Goal: Information Seeking & Learning: Learn about a topic

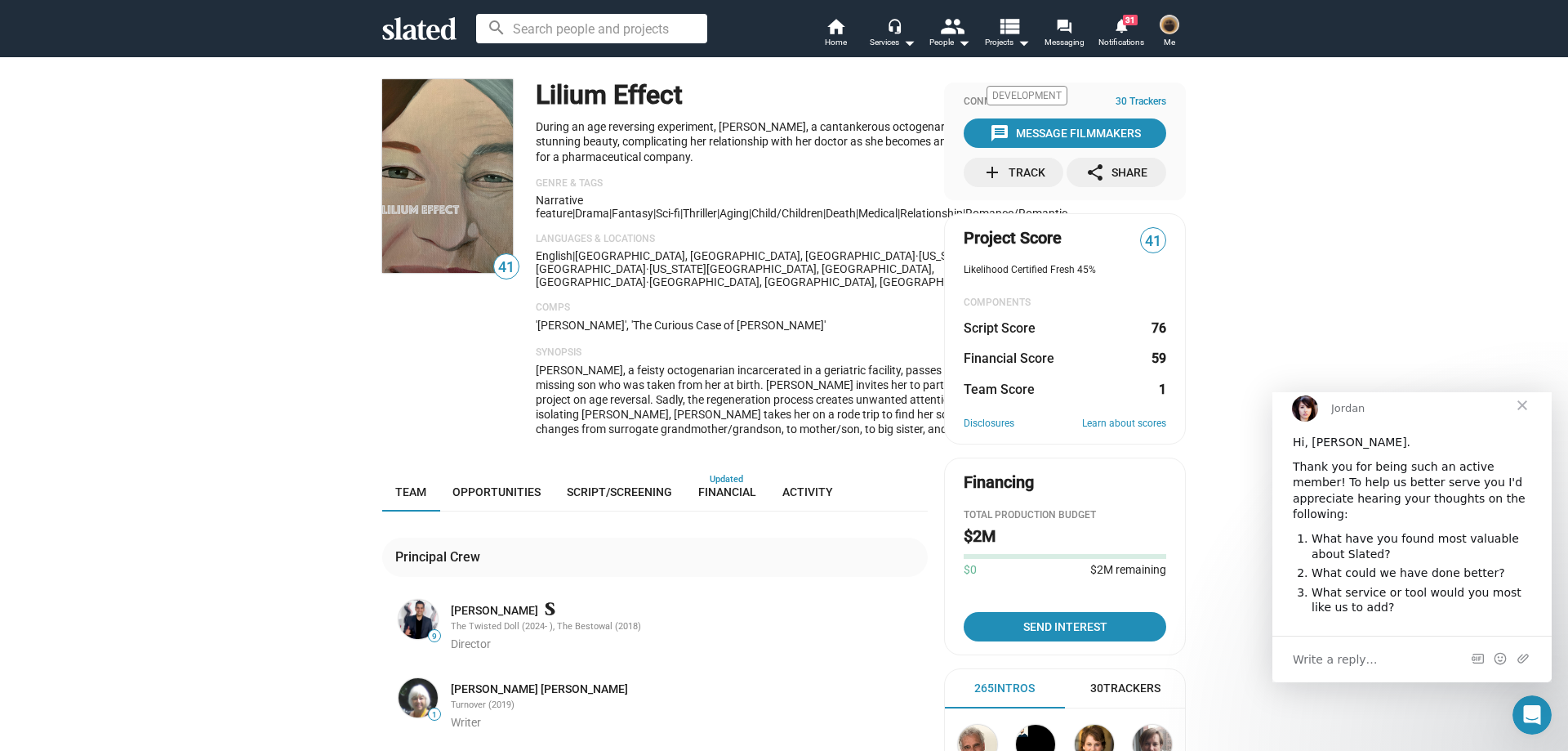
click at [415, 27] on icon at bounding box center [419, 28] width 74 height 23
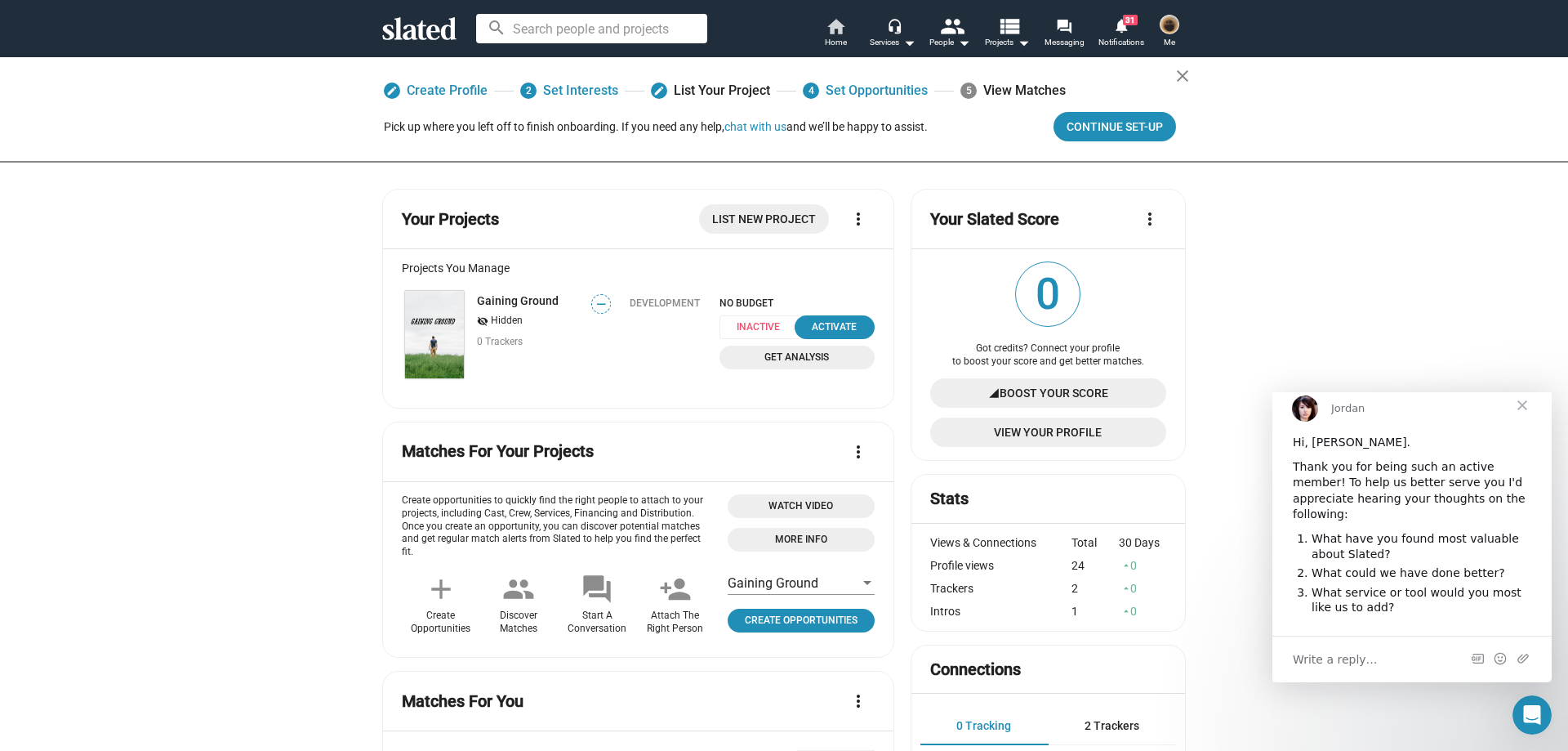
click at [822, 34] on link "home Home" at bounding box center [836, 34] width 57 height 36
click at [892, 42] on div "Services arrow_drop_down" at bounding box center [893, 42] width 46 height 20
click at [407, 26] on div at bounding box center [784, 376] width 1568 height 751
click at [845, 35] on span "Home" at bounding box center [836, 42] width 23 height 20
click at [876, 37] on div "Services arrow_drop_down" at bounding box center [893, 42] width 46 height 20
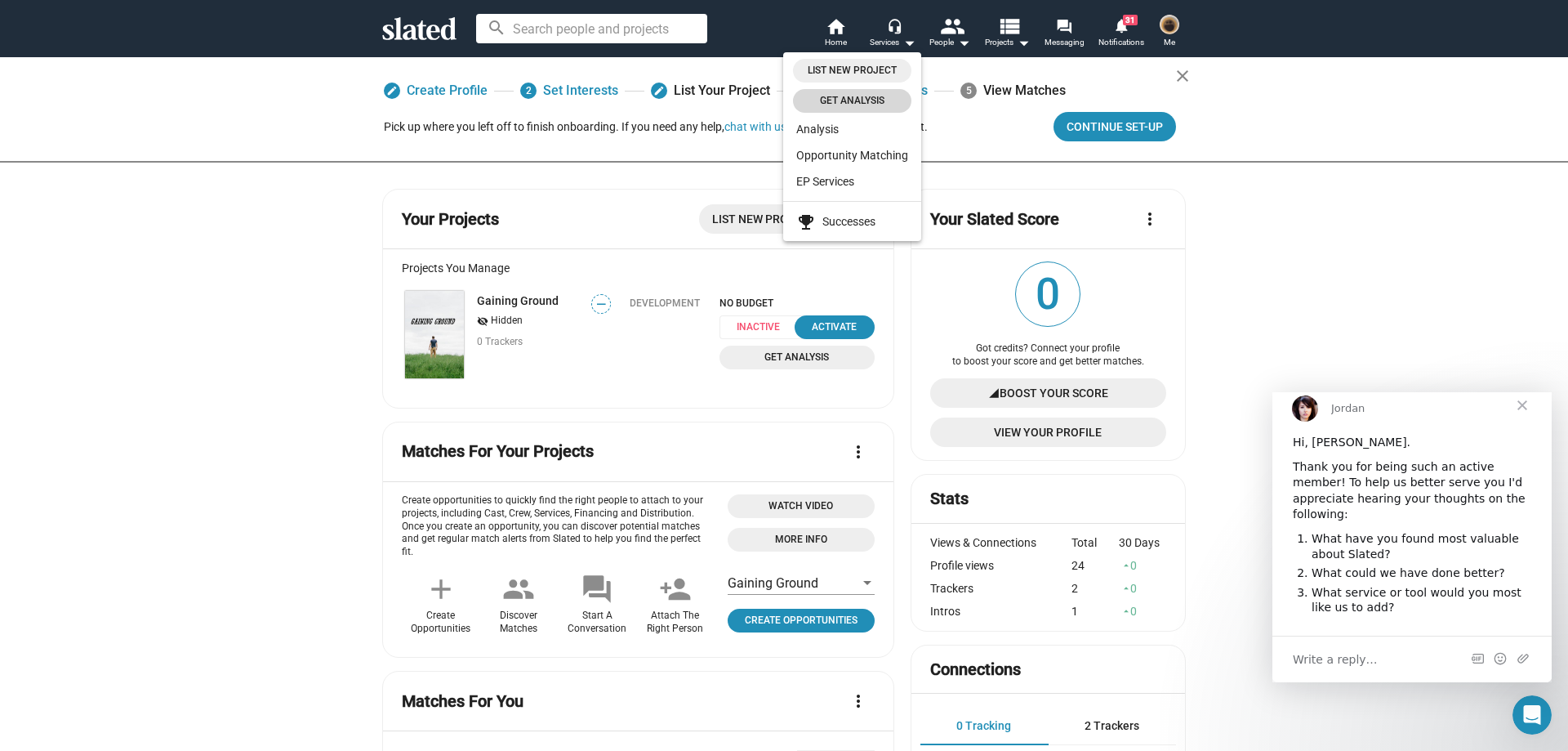
click at [858, 94] on span "Get analysis" at bounding box center [852, 101] width 99 height 18
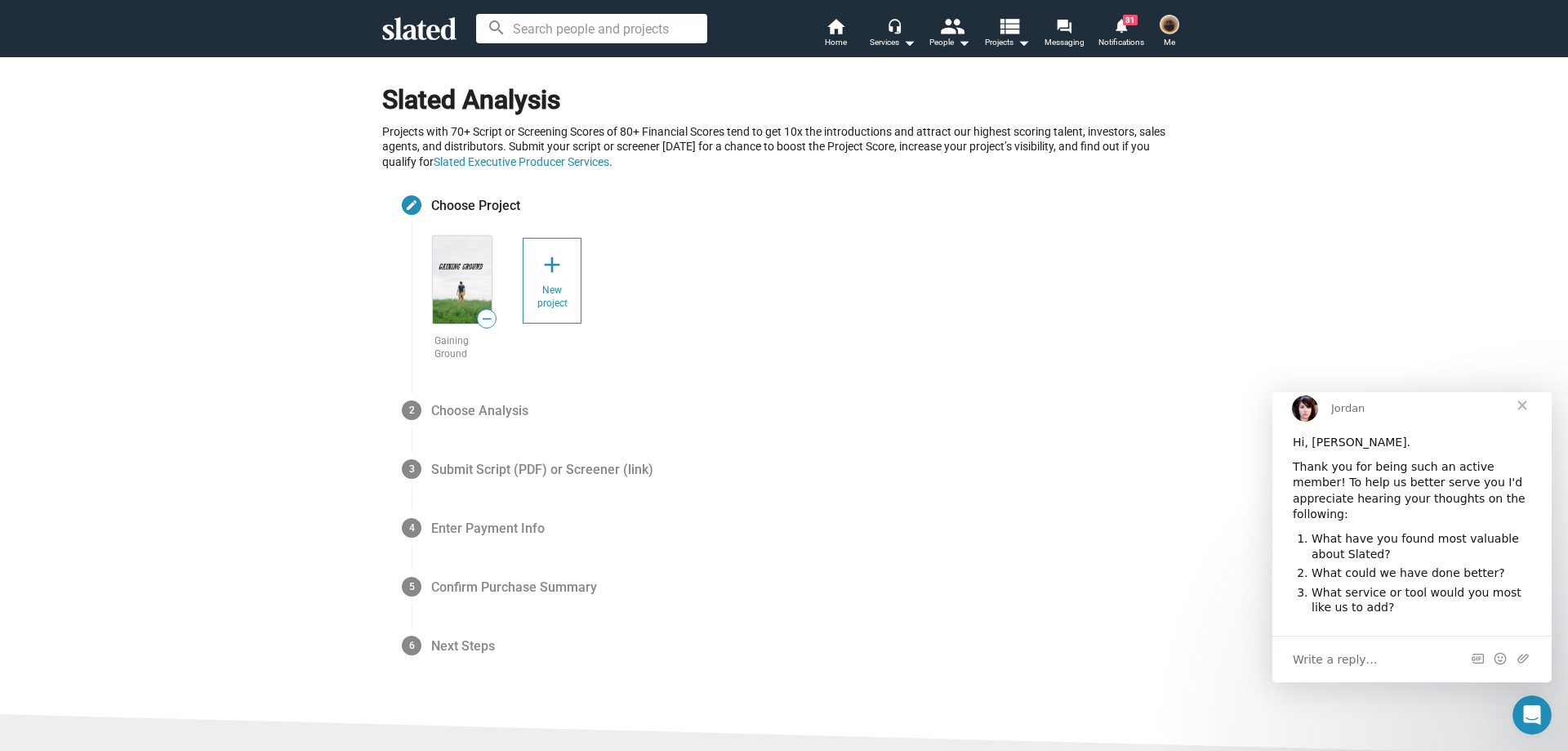
click at [450, 273] on img at bounding box center [463, 279] width 59 height 87
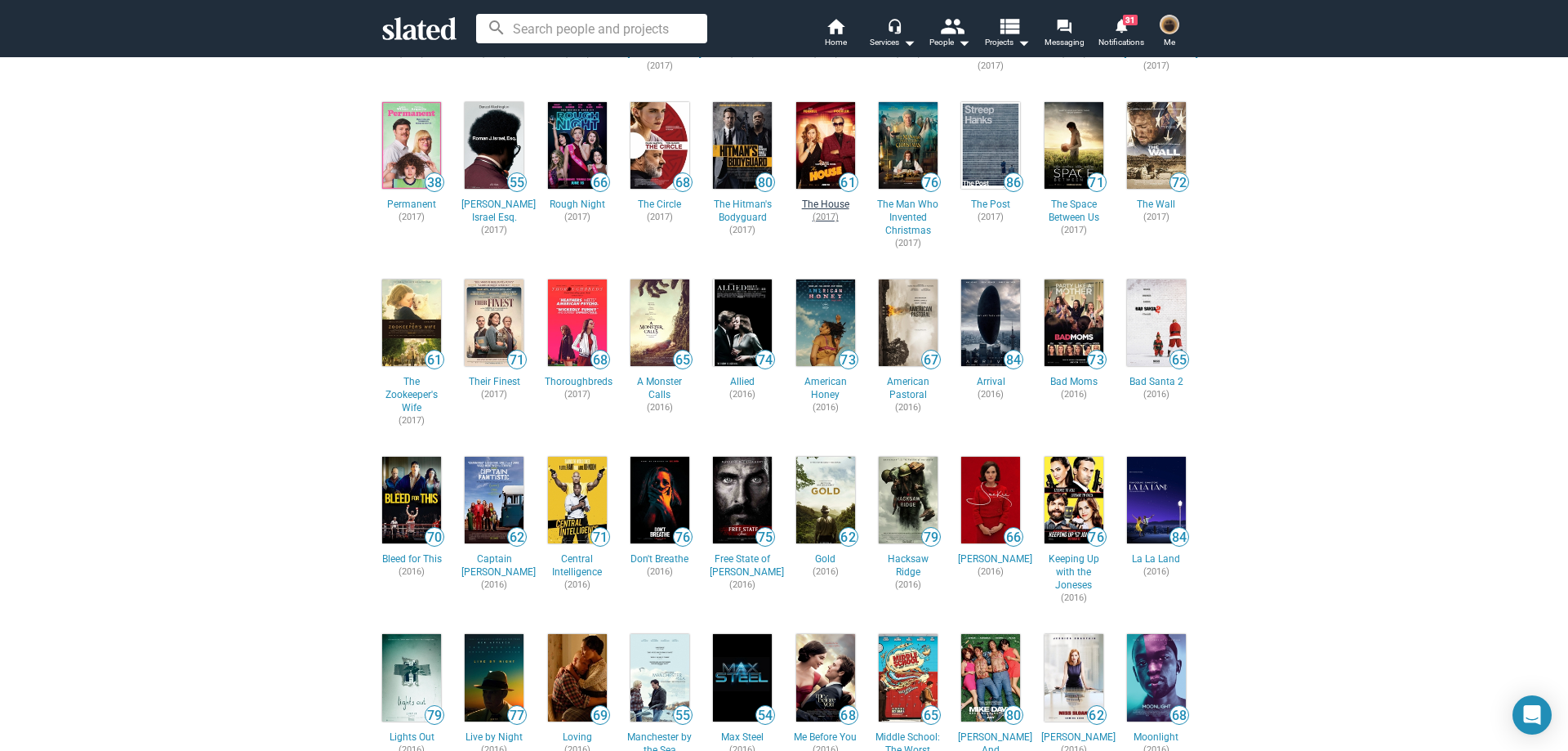
scroll to position [980, 0]
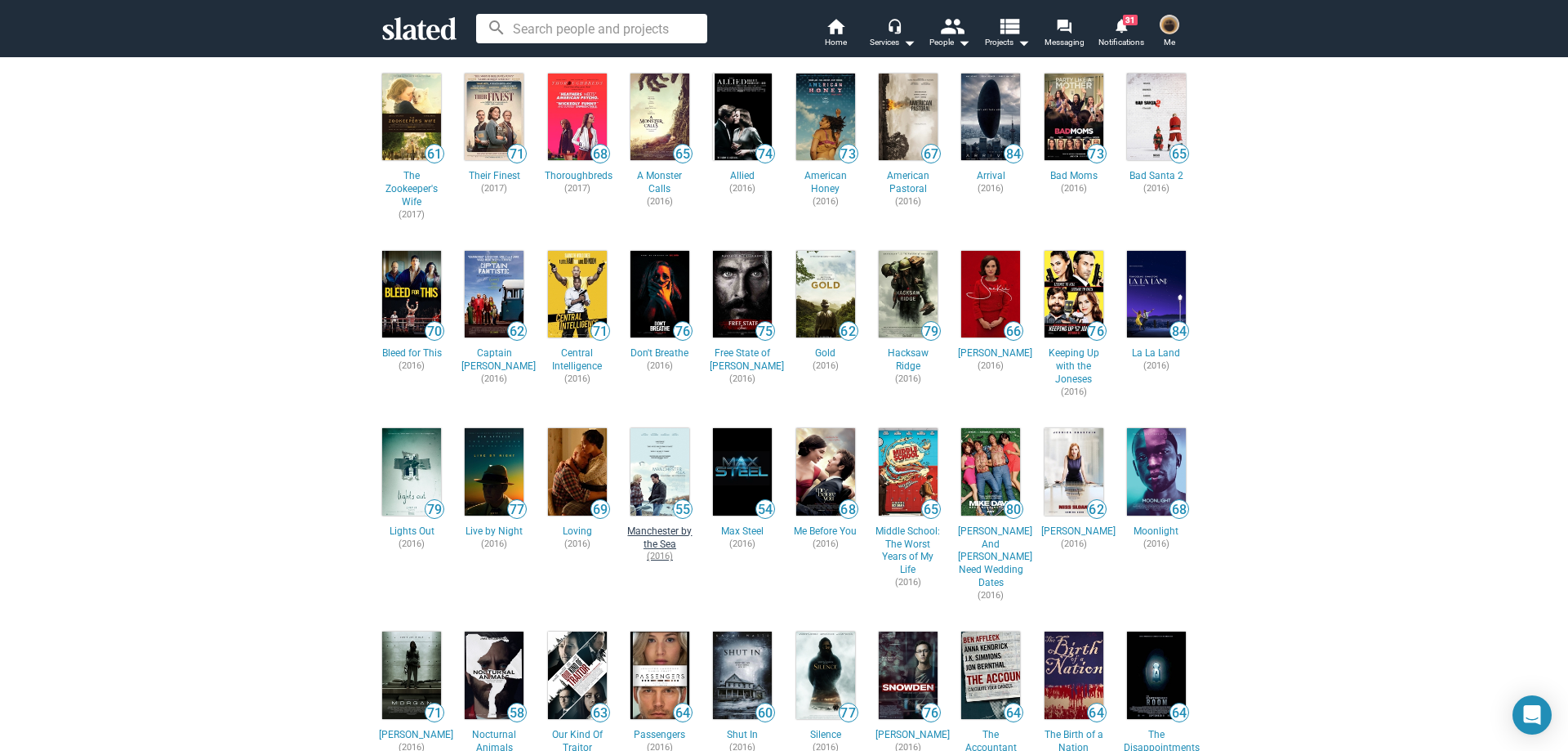
click at [656, 526] on span "Manchester by the Sea" at bounding box center [660, 538] width 66 height 26
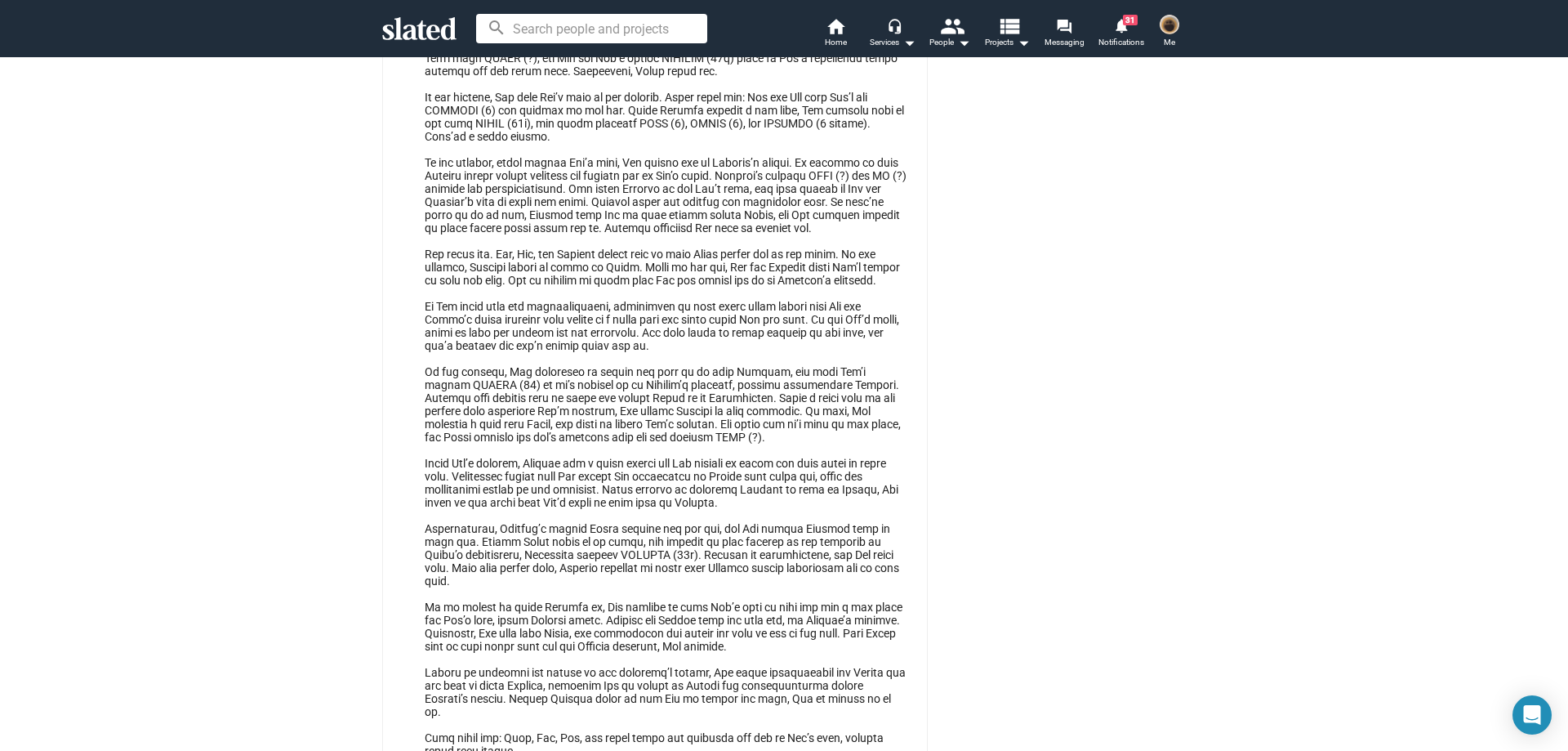
scroll to position [1879, 0]
